Goal: Use online tool/utility

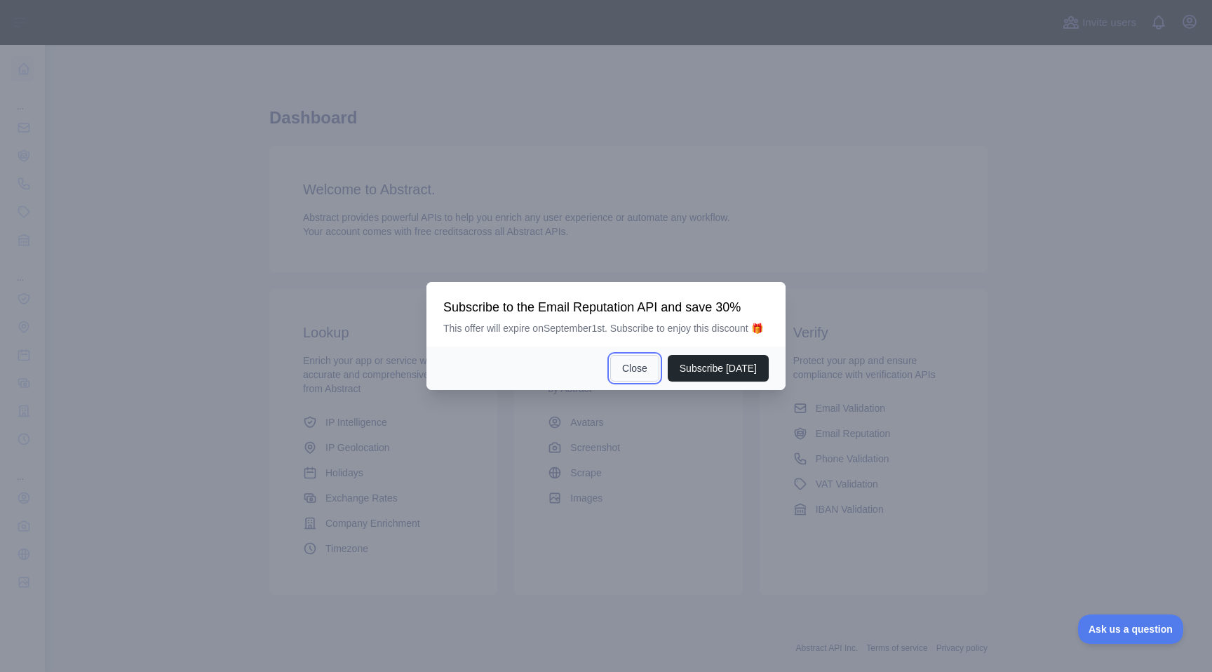
click at [654, 370] on button "Close" at bounding box center [634, 368] width 49 height 27
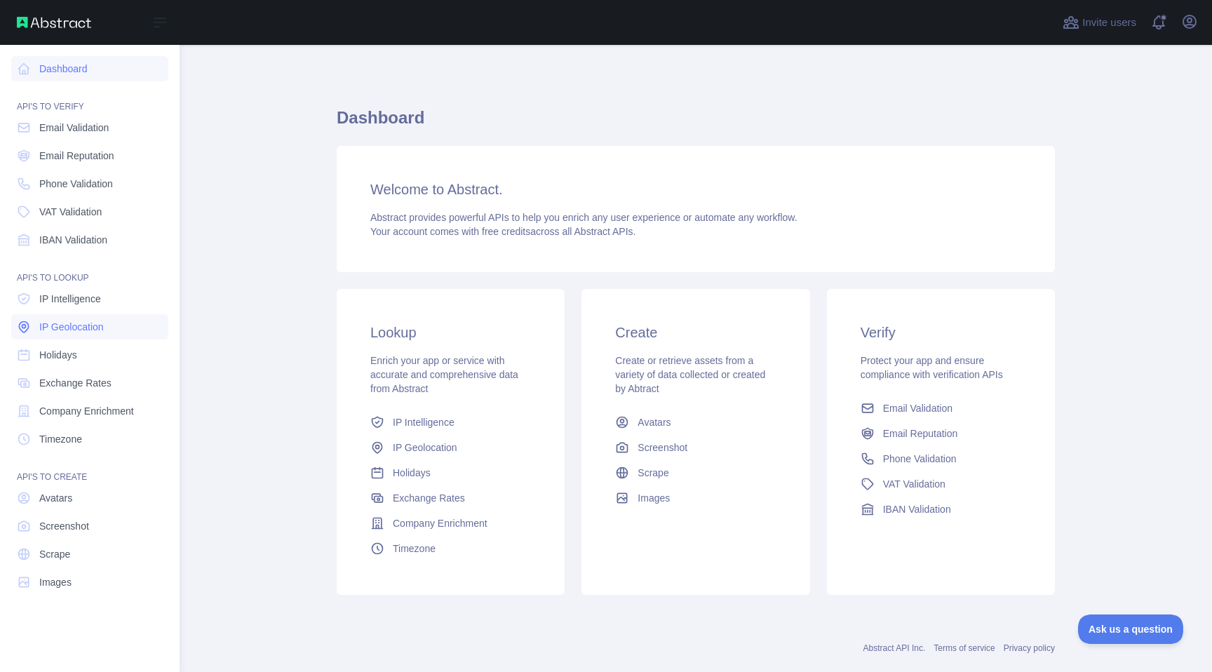
click at [98, 323] on span "IP Geolocation" at bounding box center [71, 327] width 65 height 14
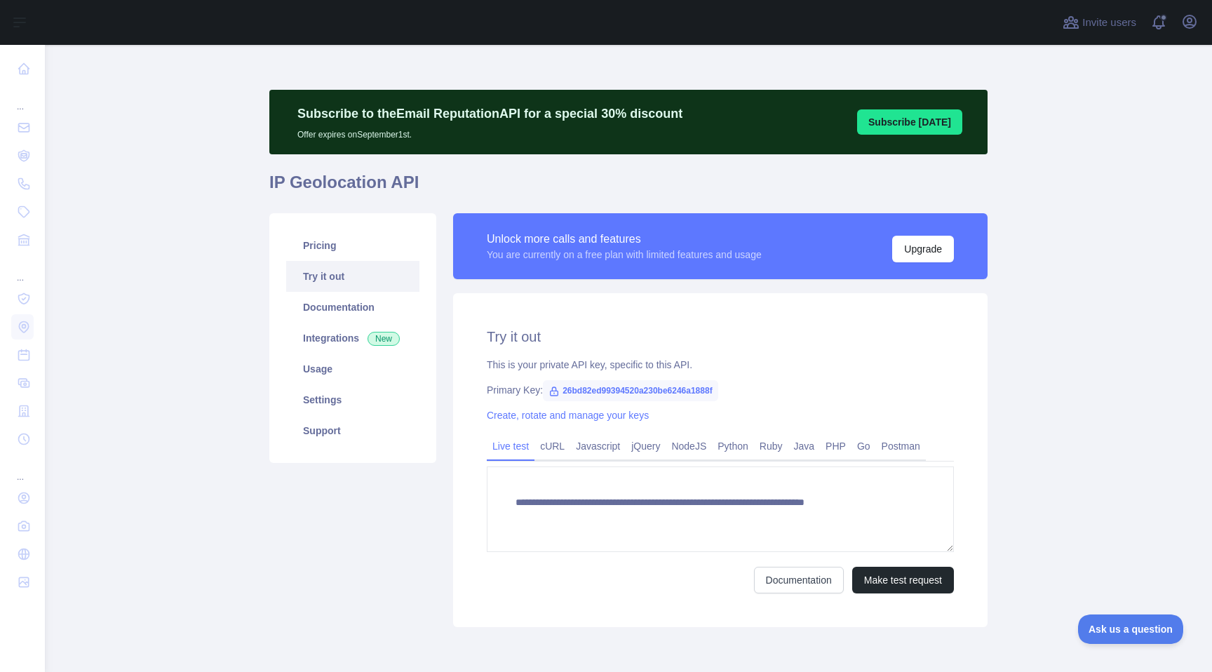
type textarea "**********"
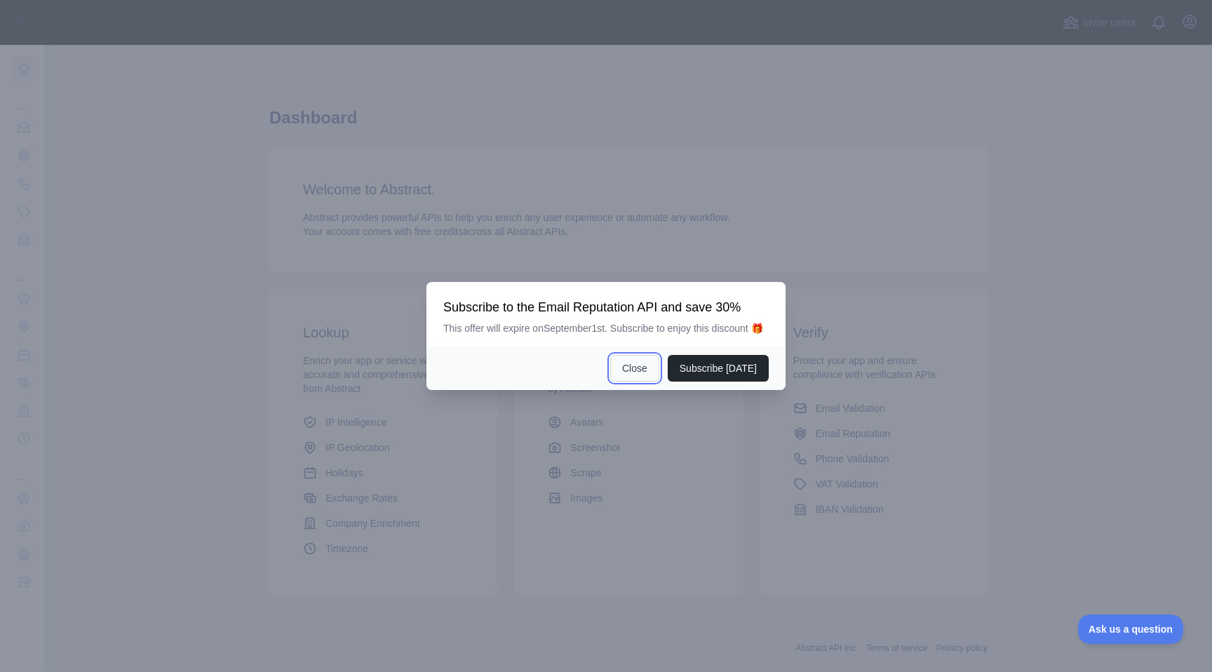
click at [628, 366] on button "Close" at bounding box center [634, 368] width 49 height 27
